Goal: Answer question/provide support

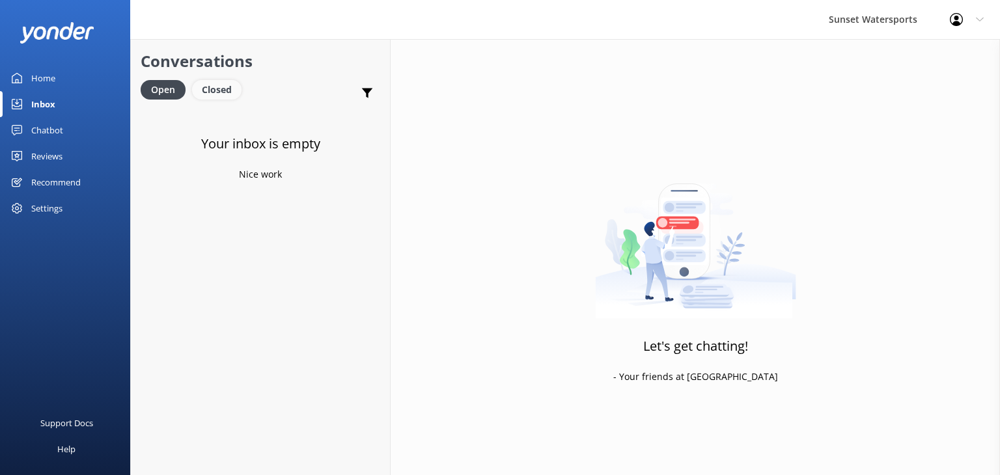
click at [225, 87] on div "Closed" at bounding box center [216, 90] width 49 height 20
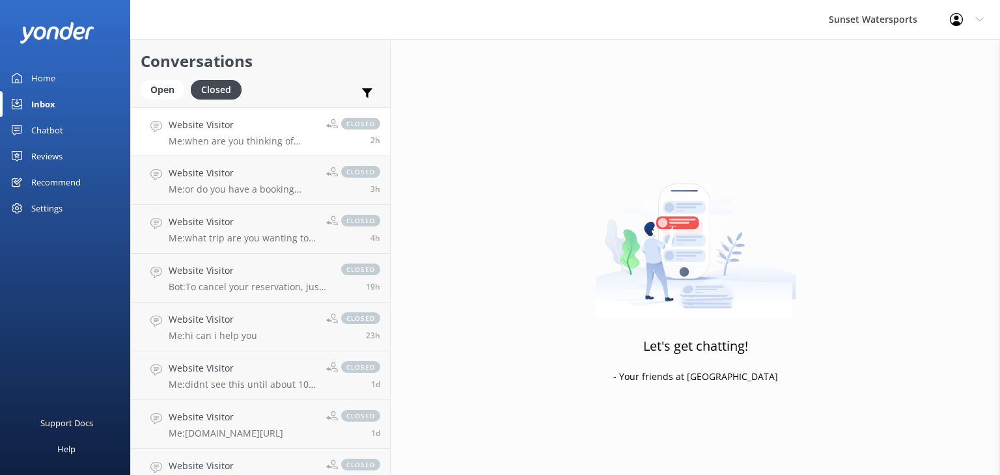
click at [290, 136] on p "Me: when are you thinking of going?" at bounding box center [243, 141] width 148 height 12
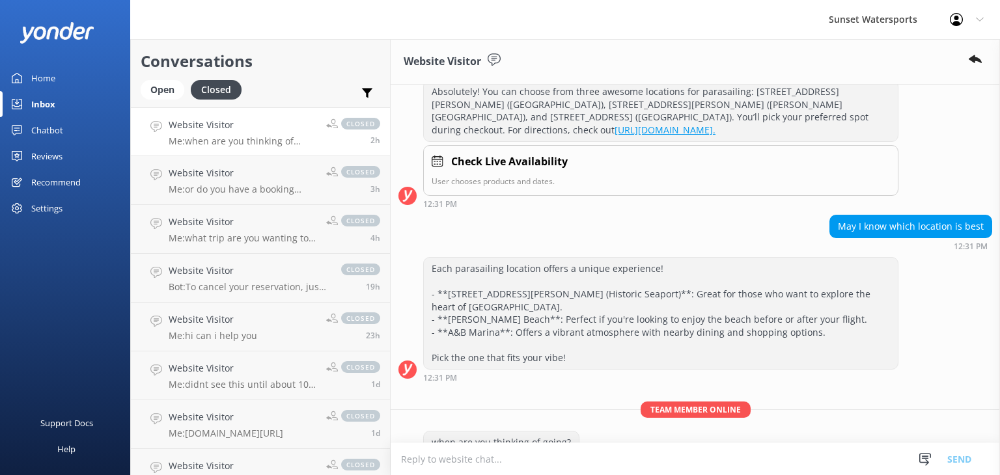
scroll to position [195, 0]
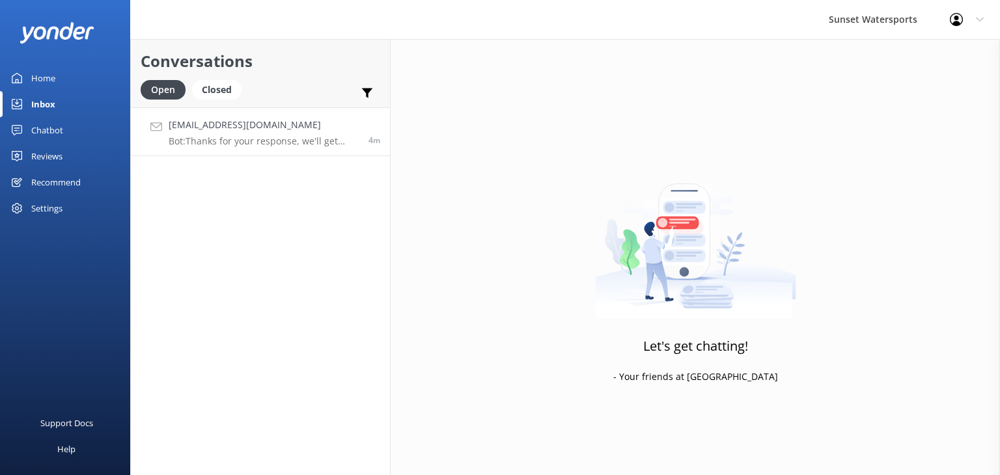
click at [271, 118] on h4 "Hrputman@gmail.com" at bounding box center [264, 125] width 190 height 14
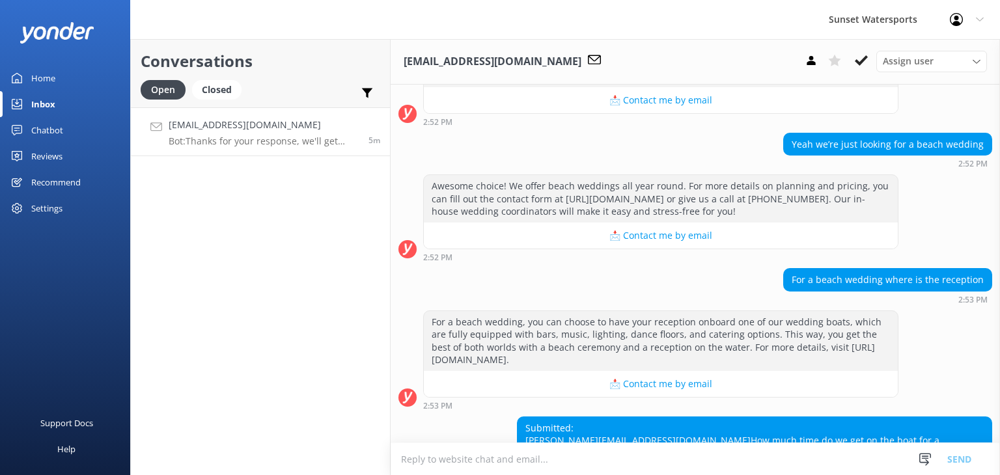
scroll to position [324, 0]
